Goal: Task Accomplishment & Management: Manage account settings

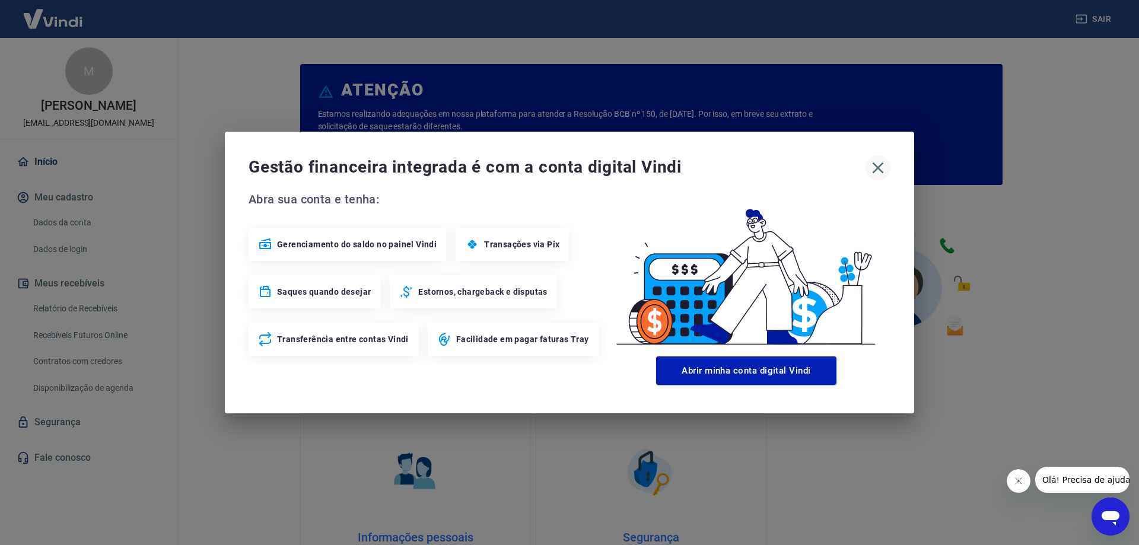
click at [875, 167] on icon "button" at bounding box center [877, 167] width 19 height 19
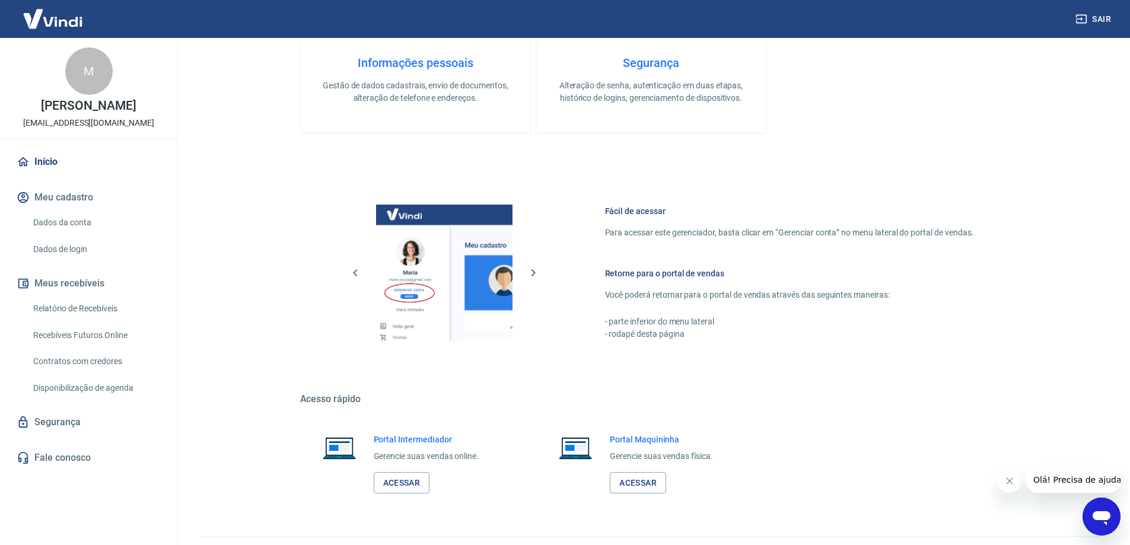
scroll to position [502, 0]
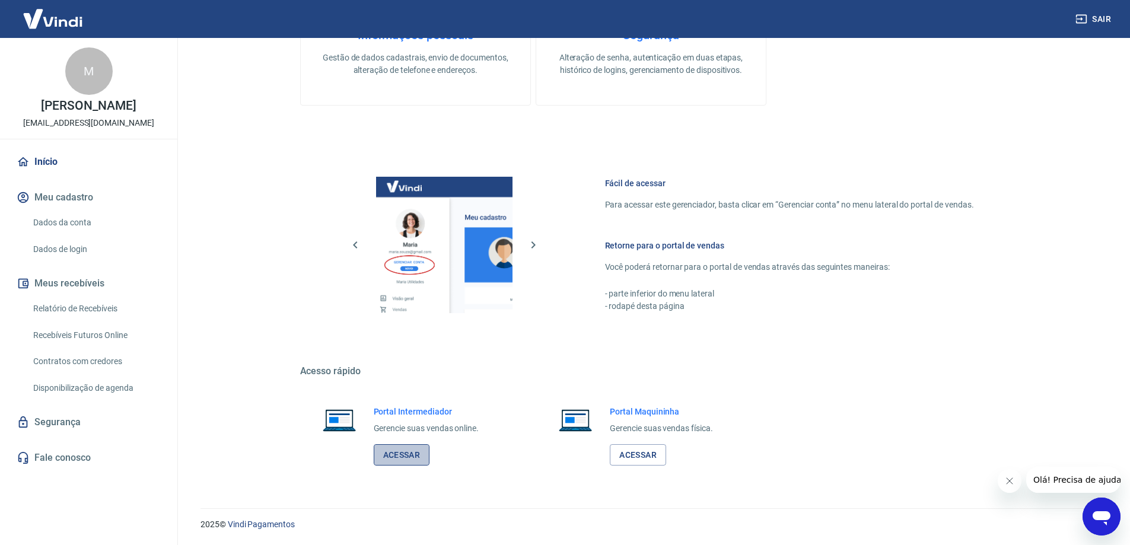
click at [407, 451] on link "Acessar" at bounding box center [402, 455] width 56 height 22
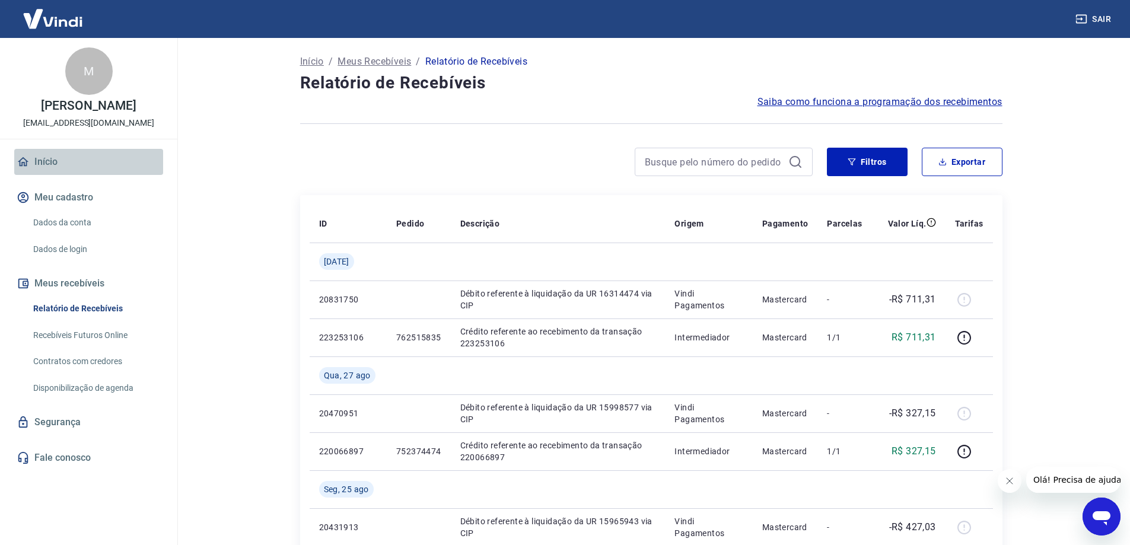
click at [53, 161] on link "Início" at bounding box center [88, 162] width 149 height 26
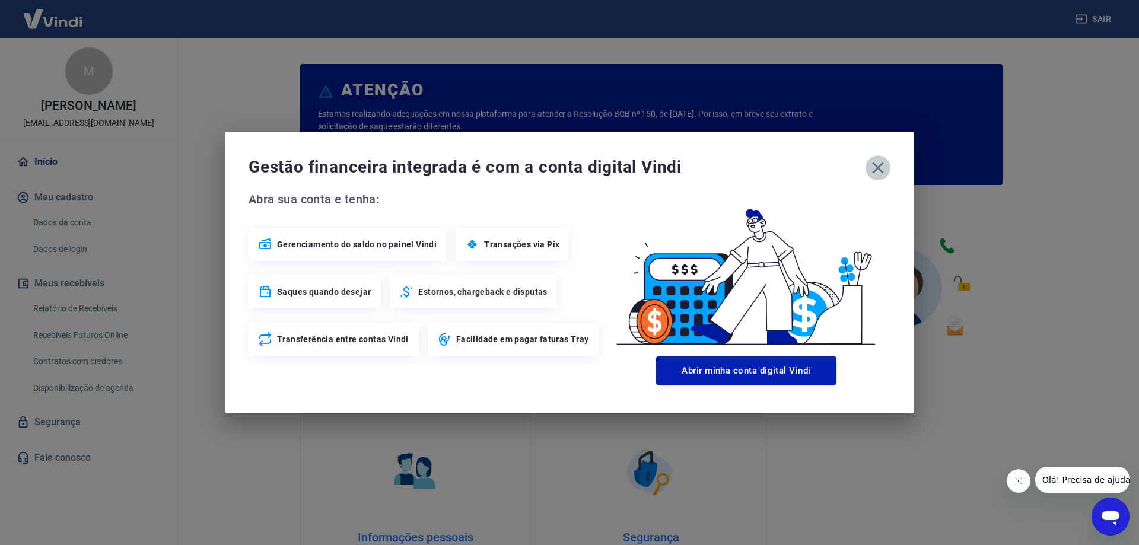
click at [875, 168] on icon "button" at bounding box center [877, 167] width 19 height 19
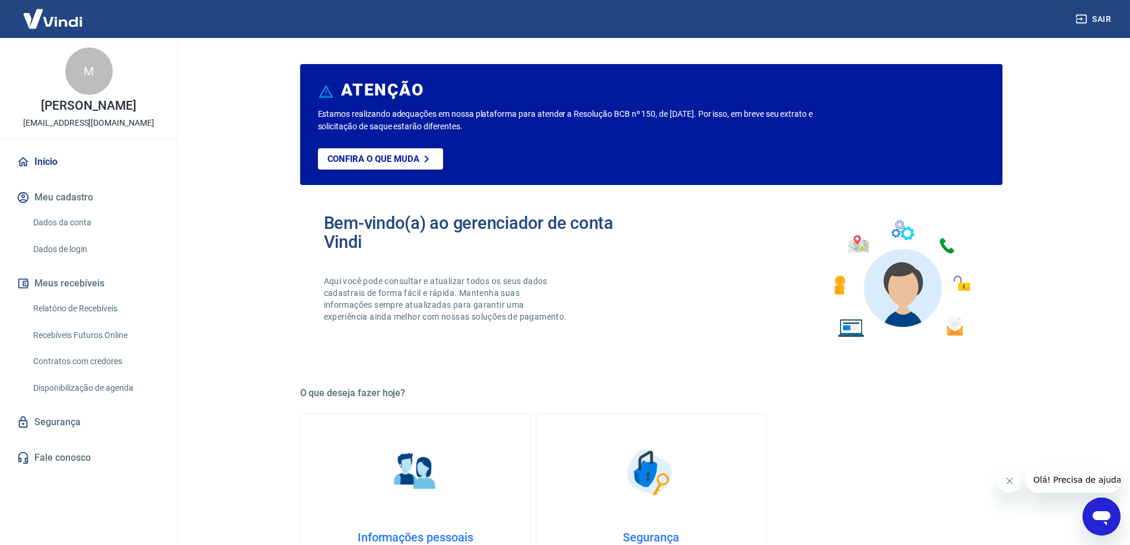
click at [46, 162] on link "Início" at bounding box center [88, 162] width 149 height 26
click at [49, 167] on link "Início" at bounding box center [88, 162] width 149 height 26
click at [38, 161] on link "Início" at bounding box center [88, 162] width 149 height 26
click at [72, 310] on link "Relatório de Recebíveis" at bounding box center [95, 309] width 135 height 24
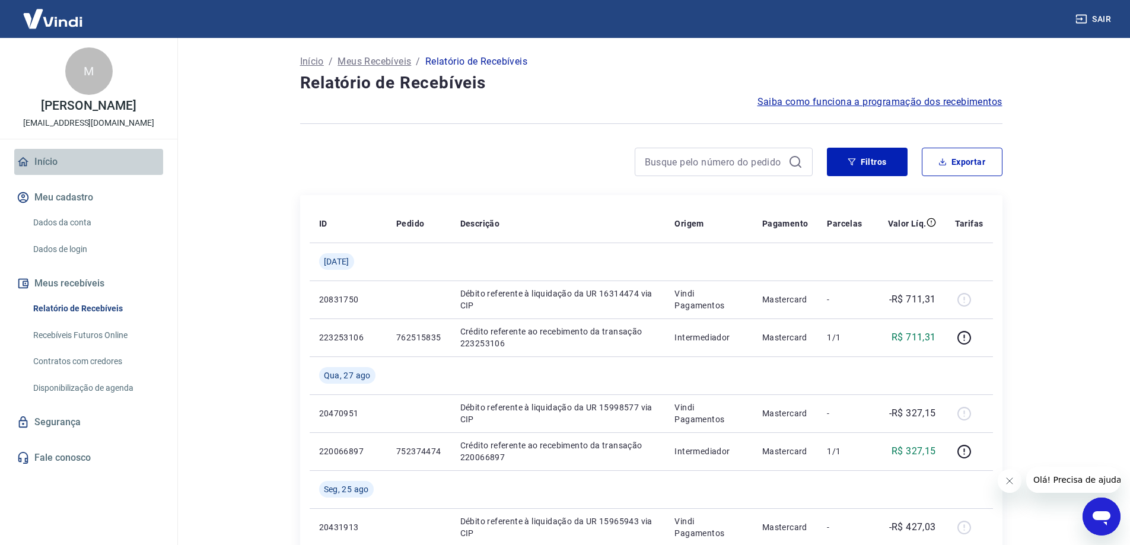
click at [41, 161] on link "Início" at bounding box center [88, 162] width 149 height 26
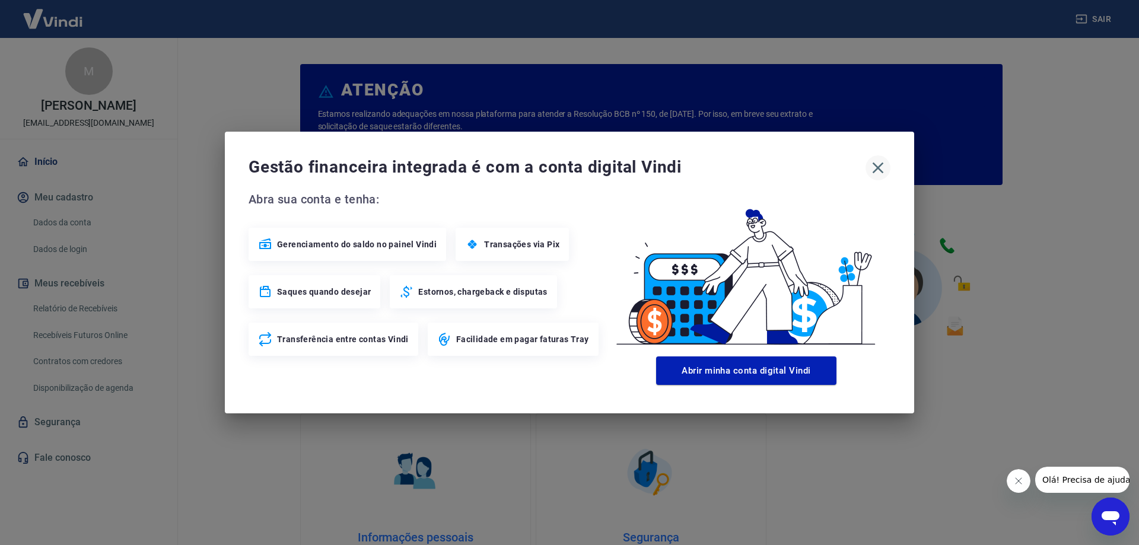
click at [883, 166] on icon "button" at bounding box center [877, 167] width 19 height 19
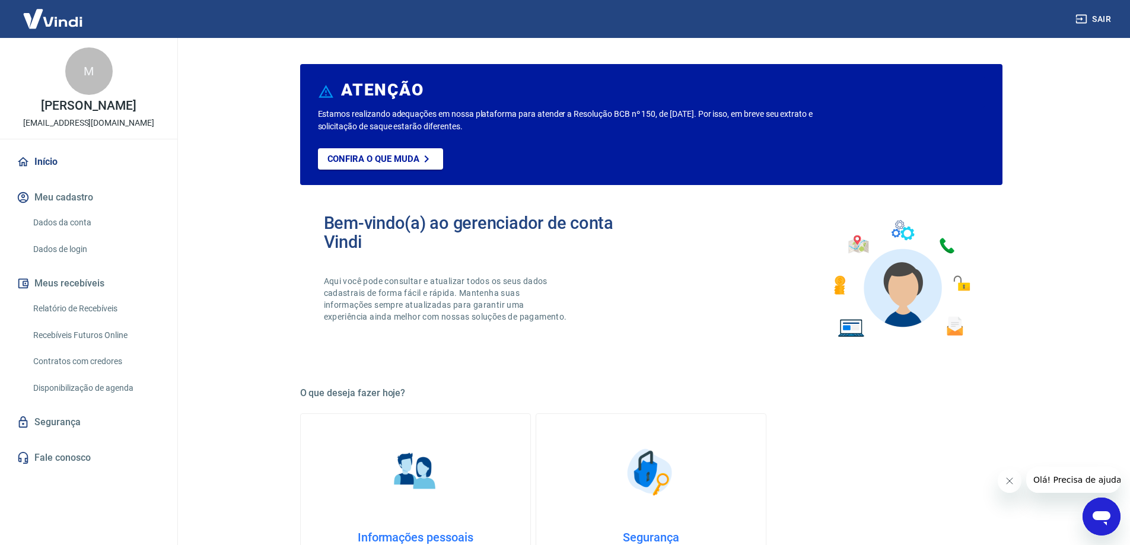
click at [48, 159] on link "Início" at bounding box center [88, 162] width 149 height 26
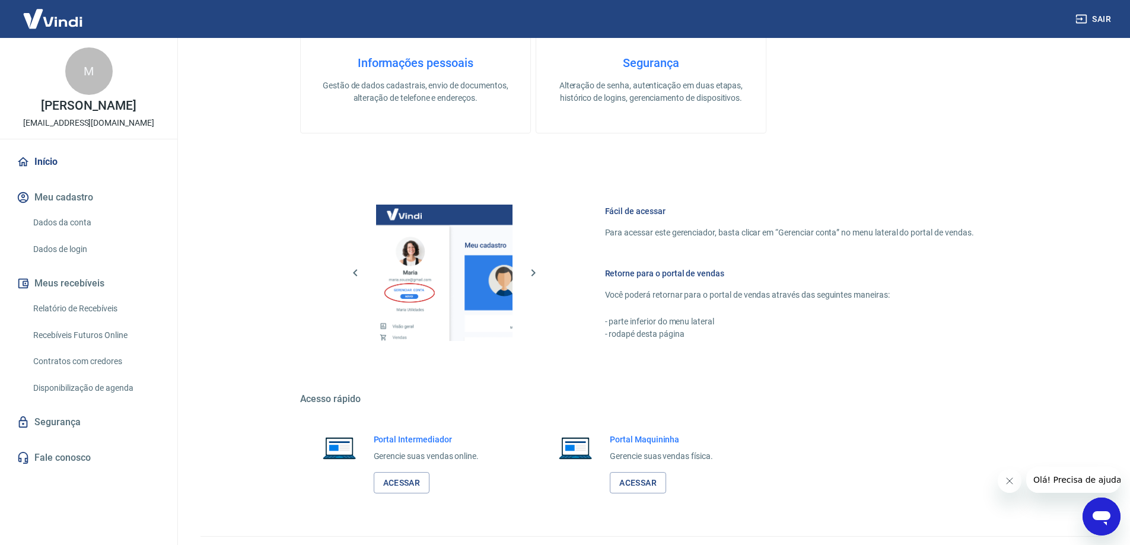
scroll to position [502, 0]
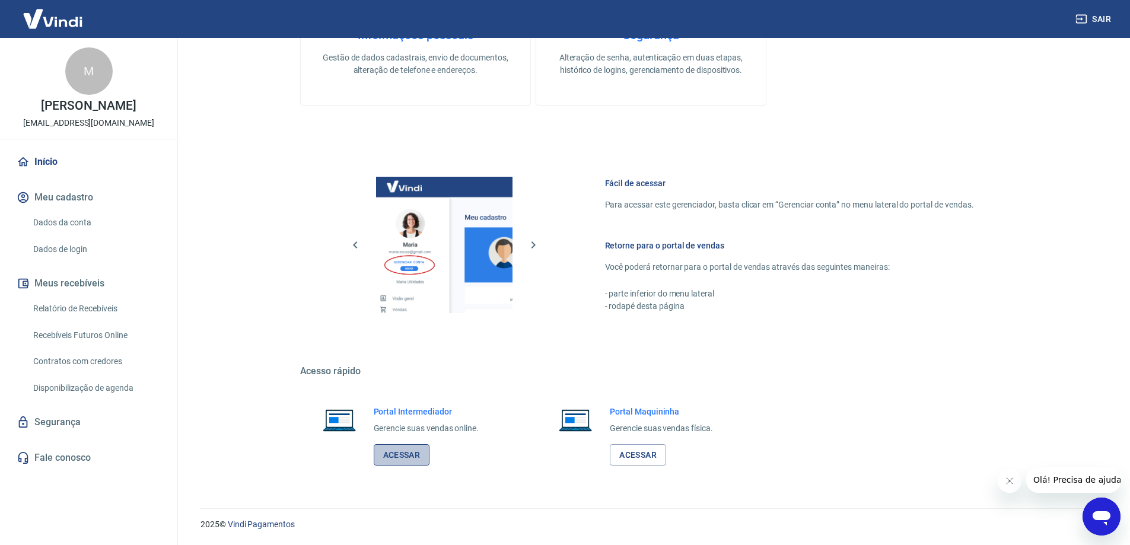
click at [409, 458] on link "Acessar" at bounding box center [402, 455] width 56 height 22
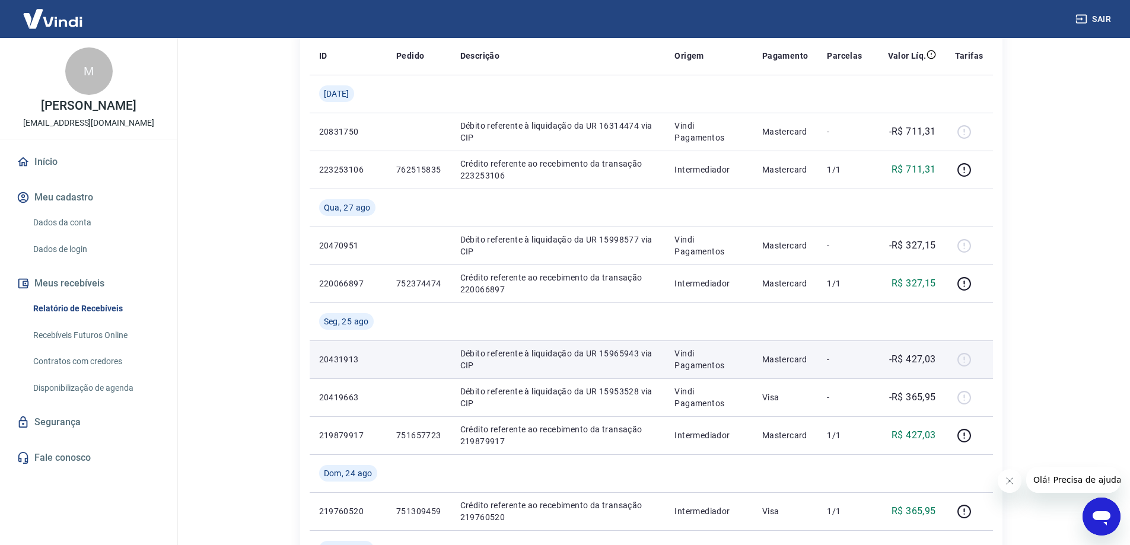
scroll to position [178, 0]
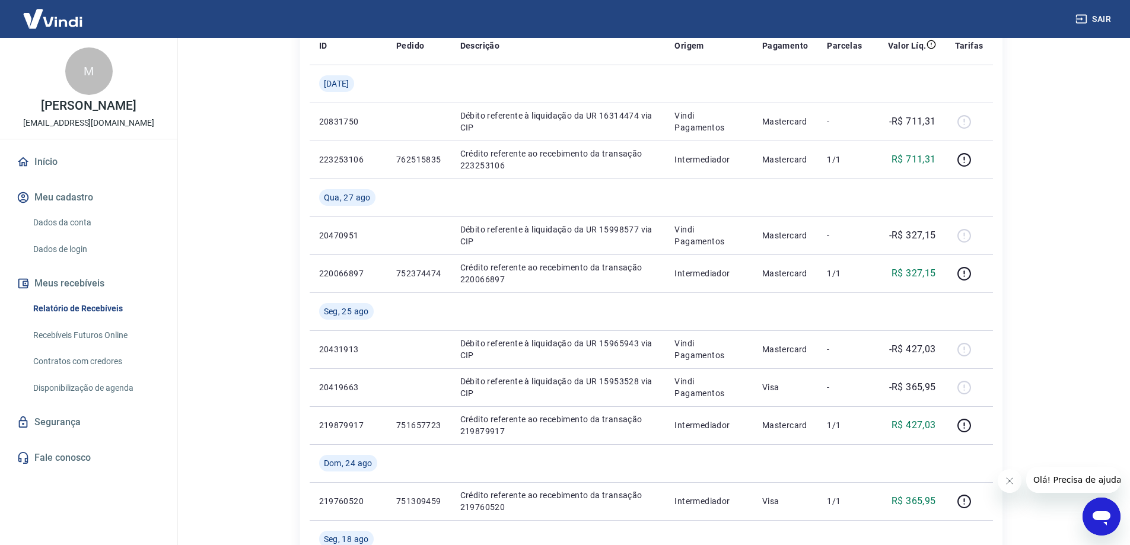
click at [50, 160] on link "Início" at bounding box center [88, 162] width 149 height 26
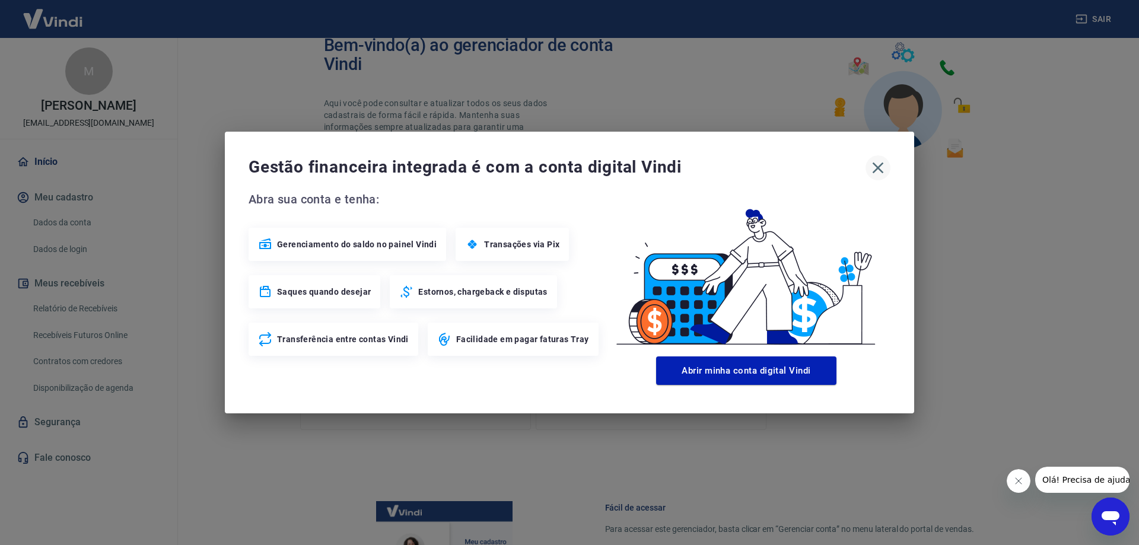
click at [877, 167] on icon "button" at bounding box center [877, 167] width 11 height 11
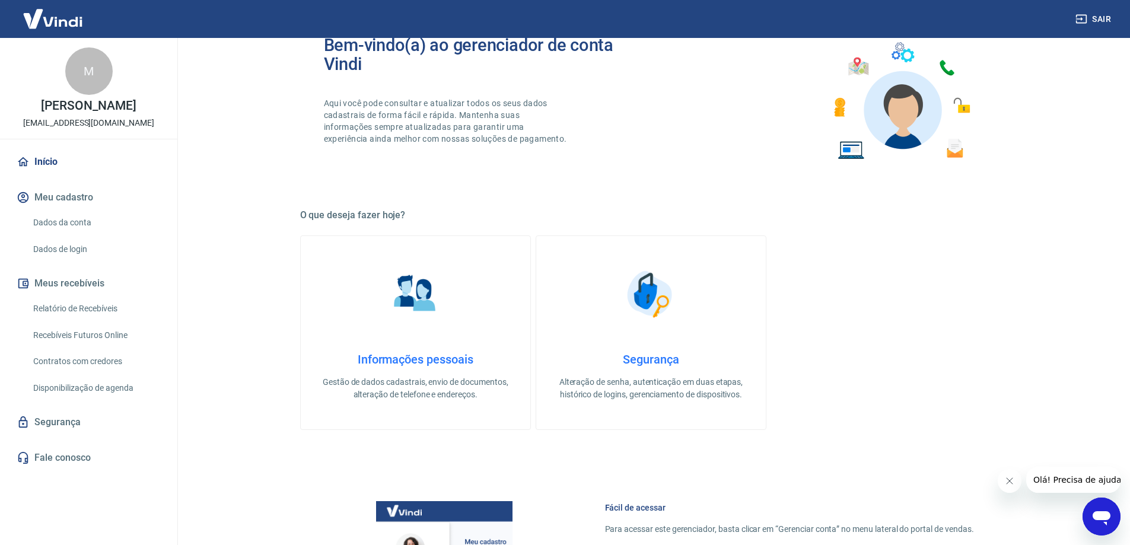
scroll to position [502, 0]
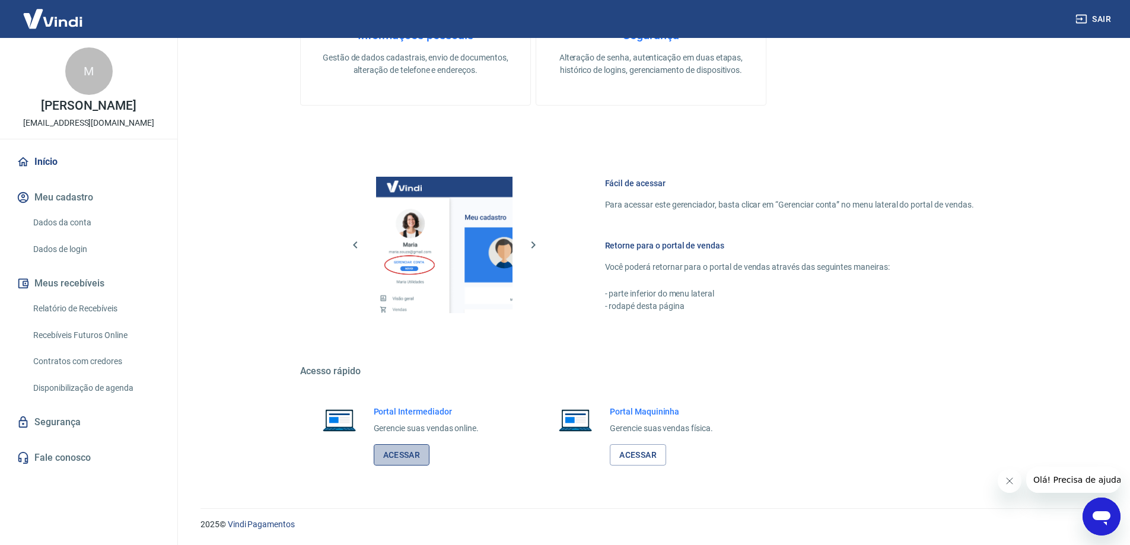
click at [403, 453] on link "Acessar" at bounding box center [402, 455] width 56 height 22
